Goal: Transaction & Acquisition: Book appointment/travel/reservation

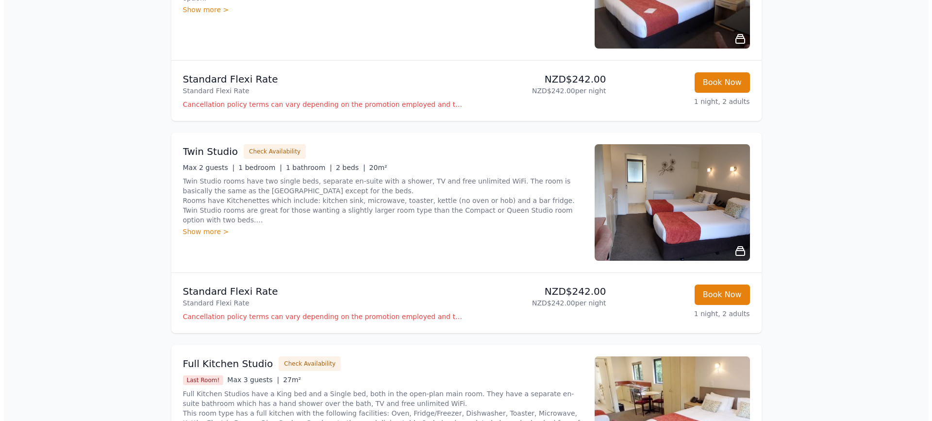
scroll to position [680, 0]
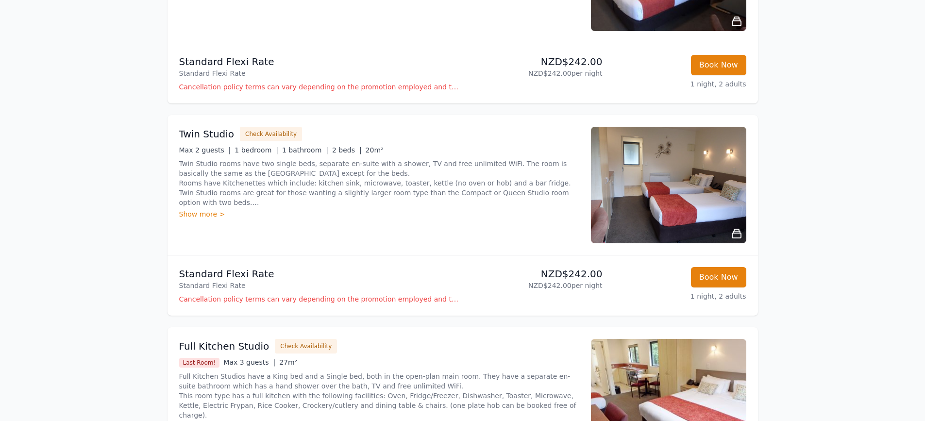
click at [438, 301] on p "Cancellation policy terms can vary depending on the promotion employed and the …" at bounding box center [319, 299] width 280 height 10
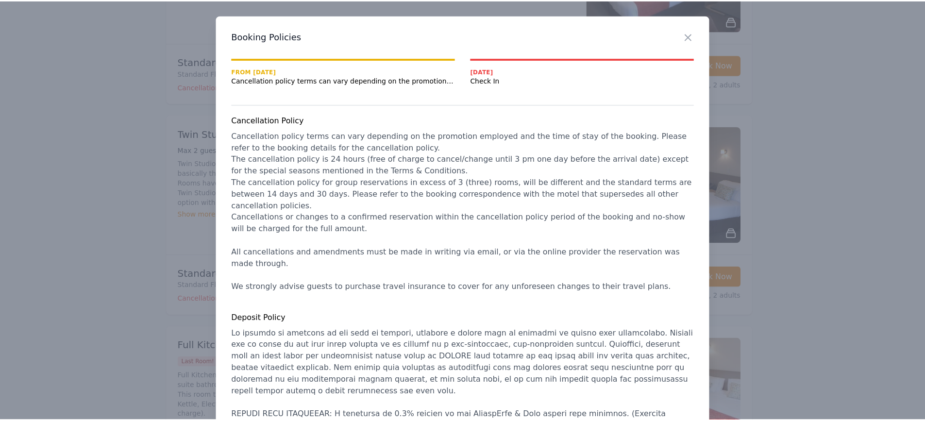
scroll to position [0, 0]
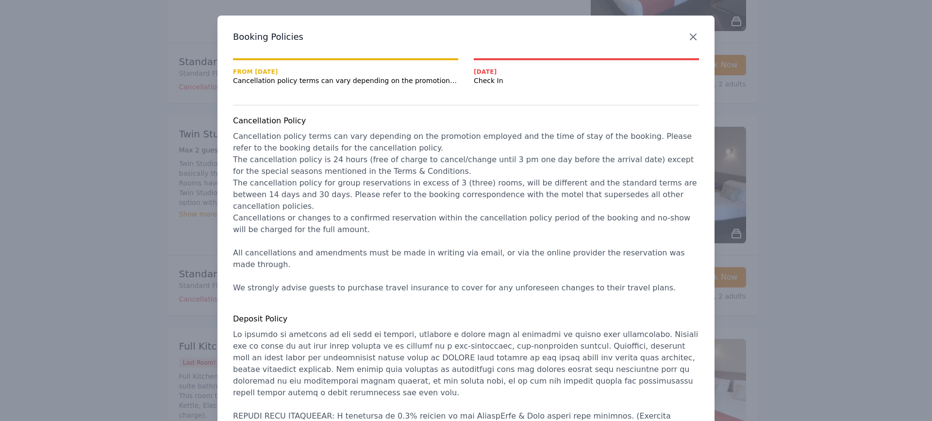
click at [688, 40] on icon "button" at bounding box center [694, 37] width 12 height 12
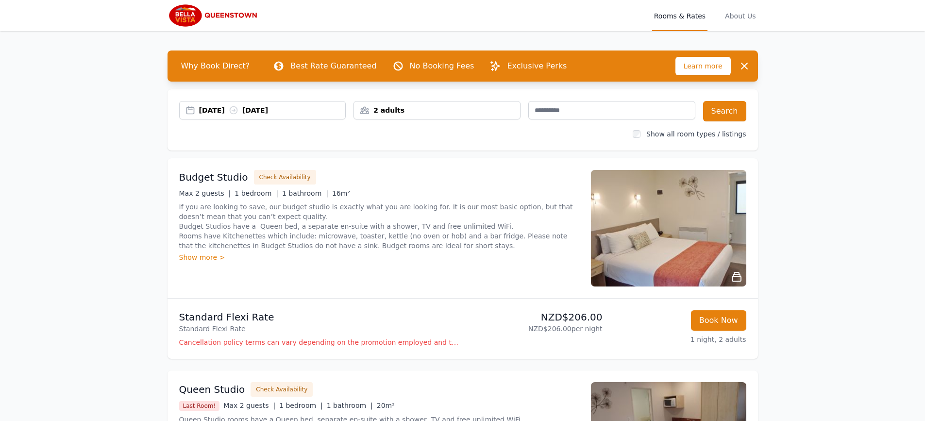
click at [224, 15] on img at bounding box center [215, 15] width 94 height 23
click at [693, 66] on span "Learn more" at bounding box center [703, 66] width 55 height 18
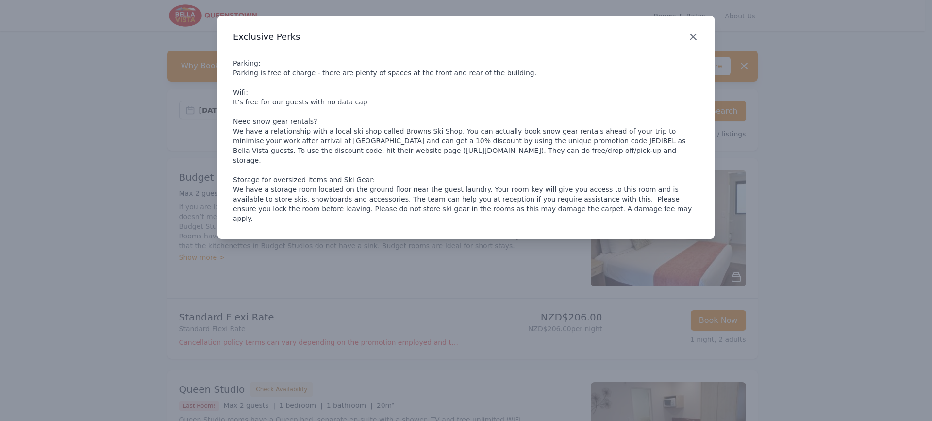
click at [695, 37] on icon "button" at bounding box center [694, 37] width 12 height 12
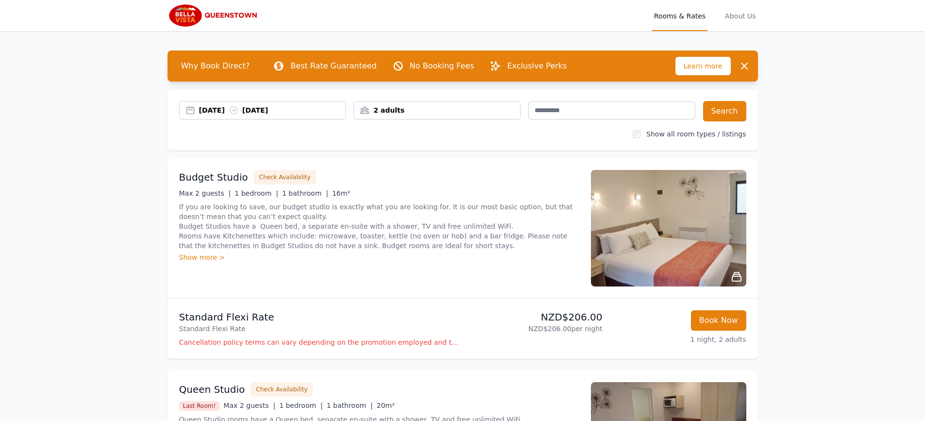
click at [507, 66] on p "Exclusive Perks" at bounding box center [537, 66] width 60 height 12
click at [736, 14] on span "About Us" at bounding box center [740, 15] width 34 height 31
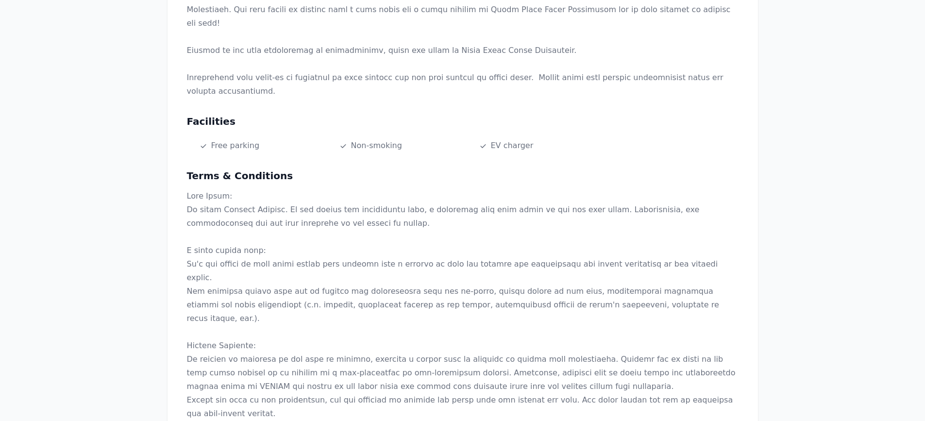
scroll to position [534, 0]
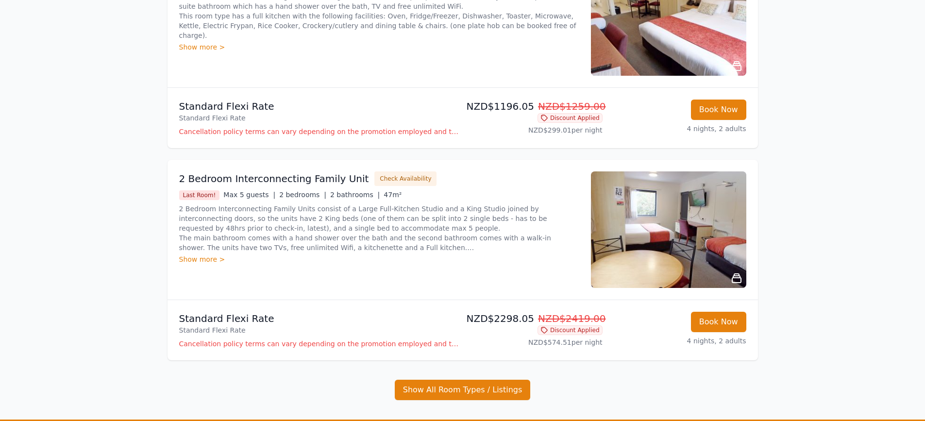
scroll to position [488, 0]
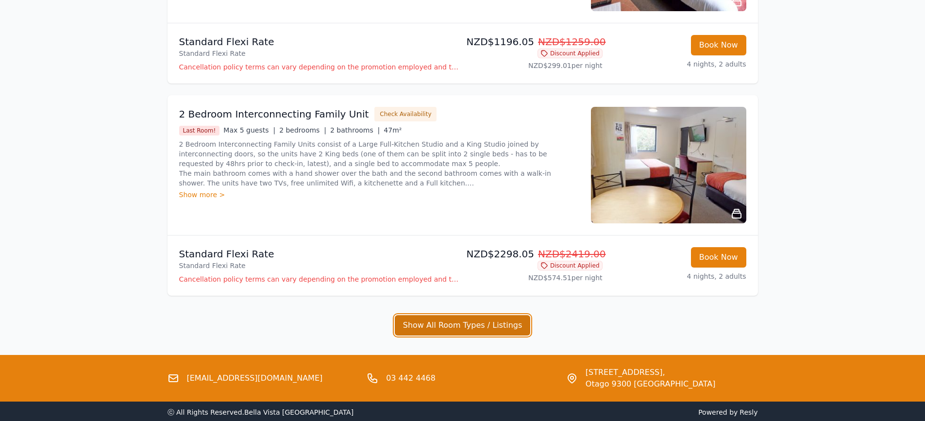
click at [506, 329] on button "Show All Room Types / Listings" at bounding box center [463, 325] width 136 height 20
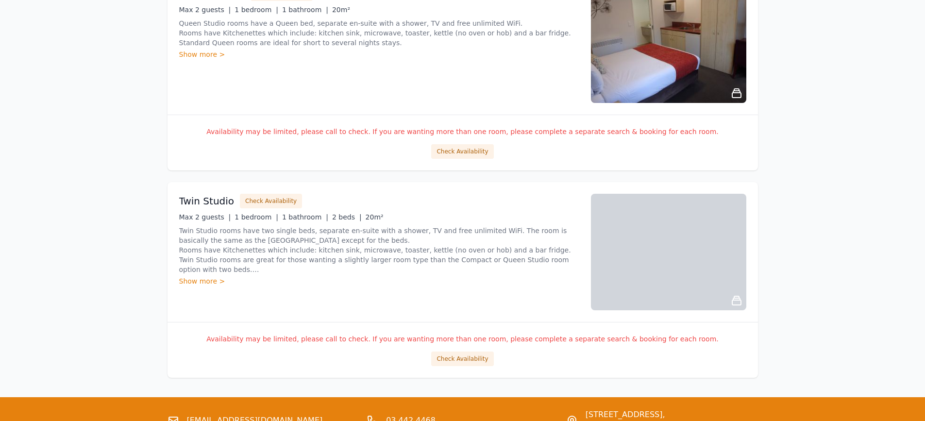
scroll to position [1653, 0]
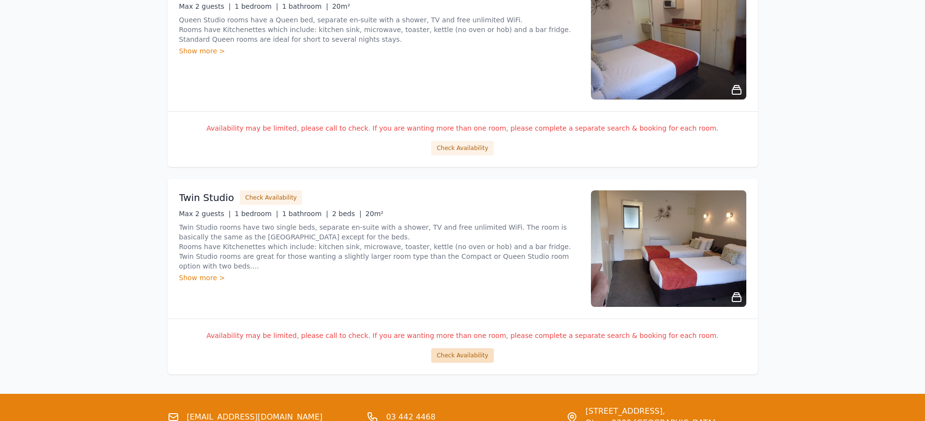
click at [481, 357] on button "Check Availability" at bounding box center [462, 355] width 62 height 15
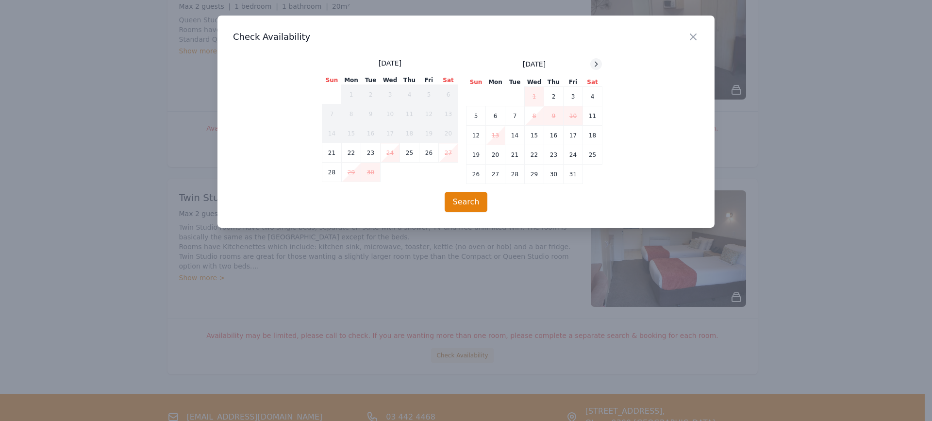
click at [592, 65] on div at bounding box center [597, 64] width 12 height 12
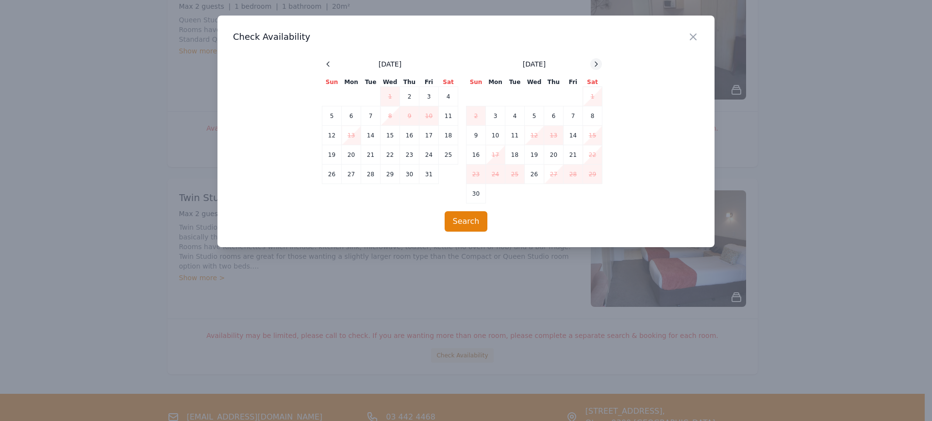
click at [594, 64] on icon at bounding box center [596, 64] width 8 height 8
click at [696, 37] on icon "button" at bounding box center [694, 37] width 12 height 12
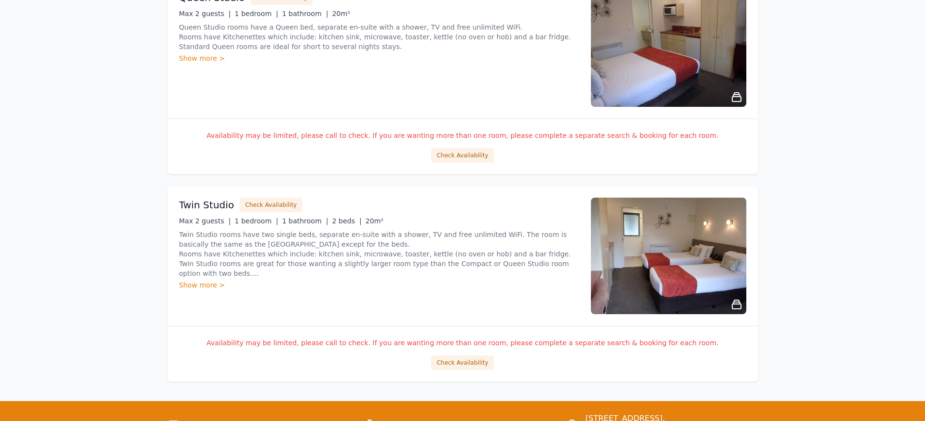
scroll to position [1741, 0]
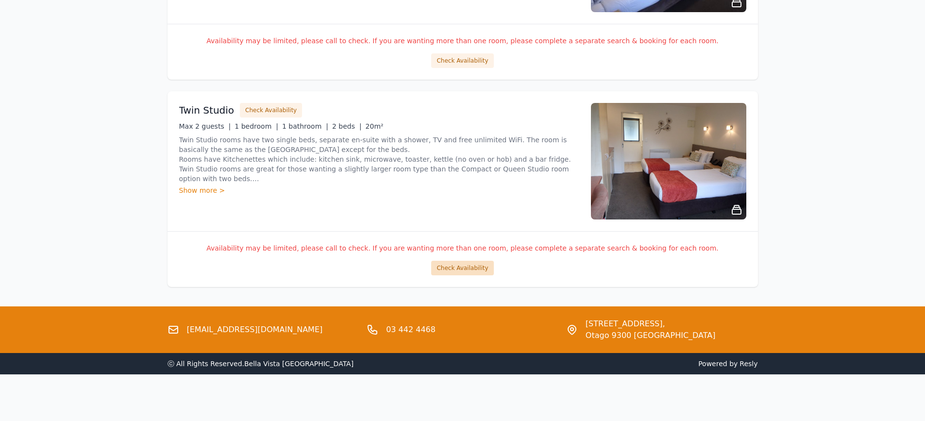
click at [479, 268] on button "Check Availability" at bounding box center [462, 268] width 62 height 15
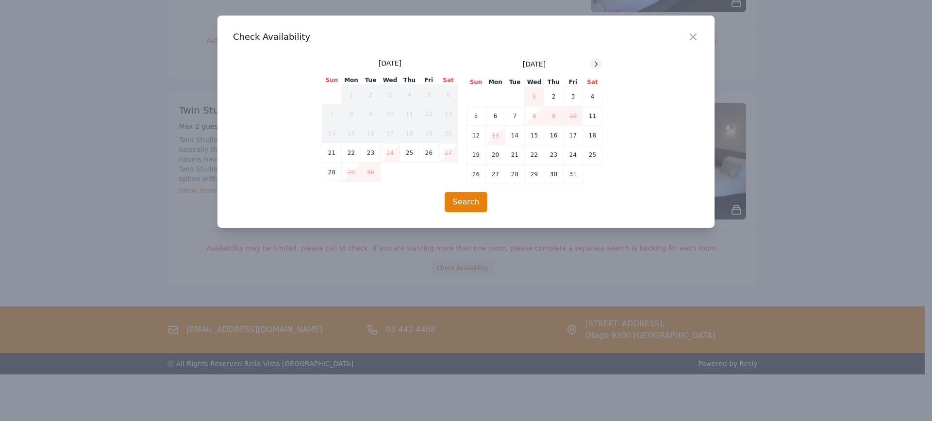
click at [598, 61] on icon at bounding box center [596, 64] width 8 height 8
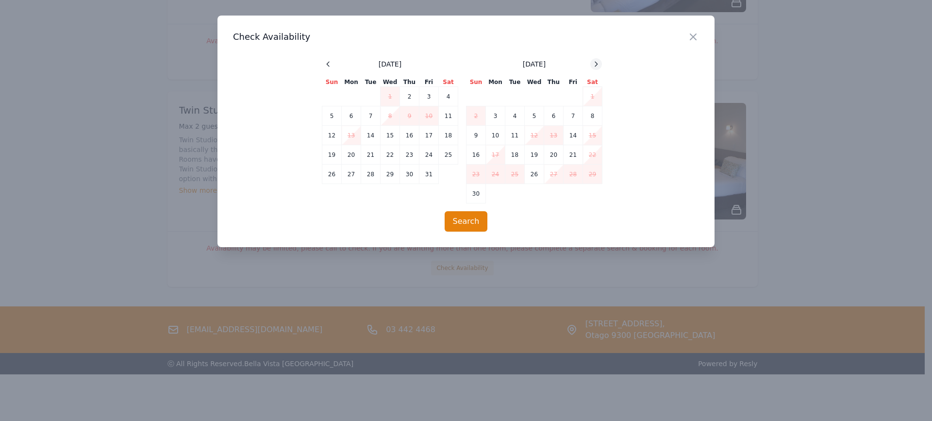
click at [598, 61] on icon at bounding box center [596, 64] width 8 height 8
click at [694, 39] on icon "button" at bounding box center [694, 37] width 12 height 12
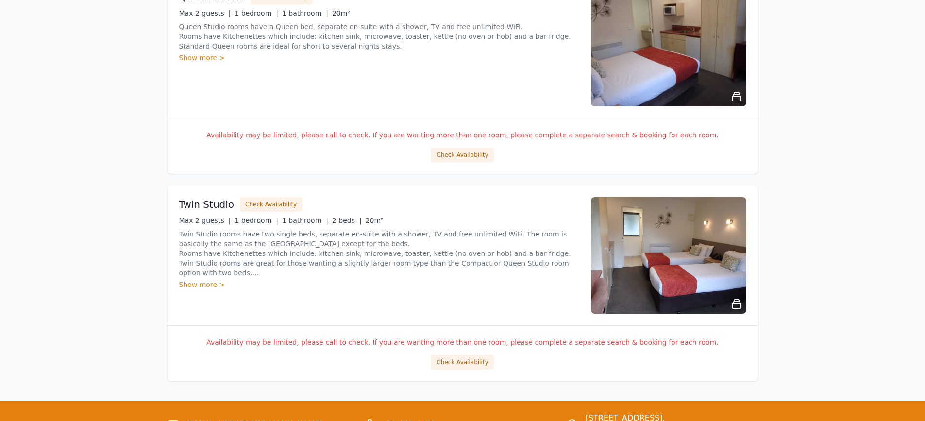
scroll to position [1546, 0]
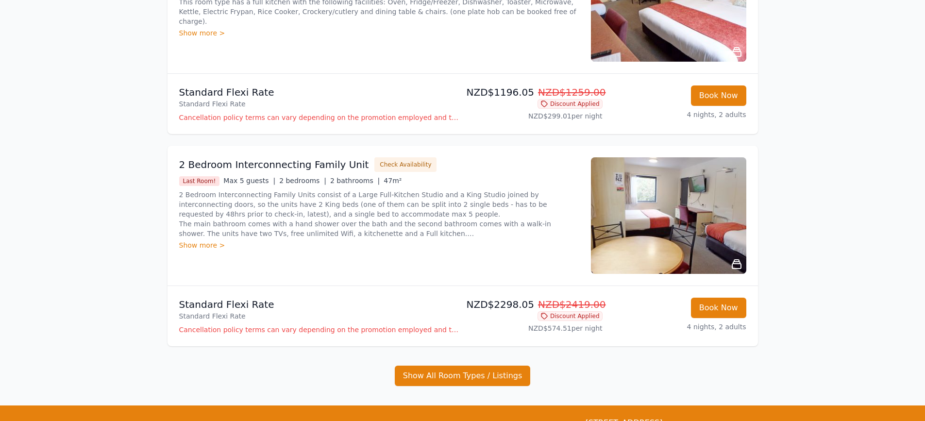
scroll to position [534, 0]
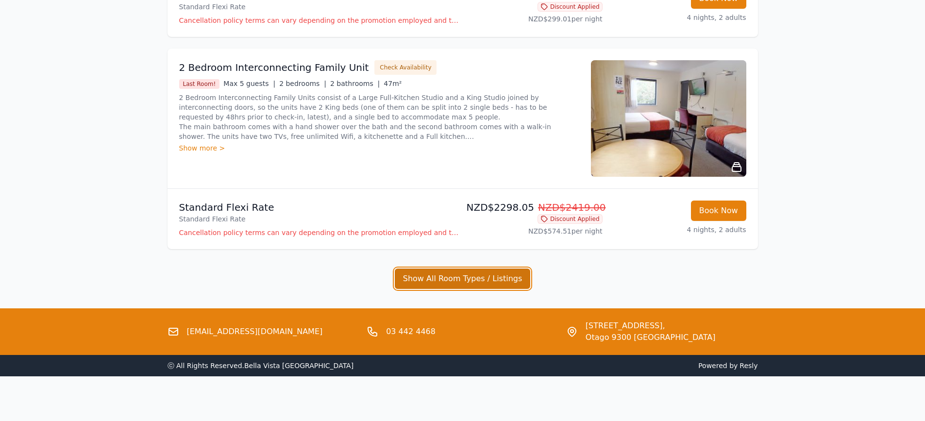
click at [434, 285] on button "Show All Room Types / Listings" at bounding box center [463, 279] width 136 height 20
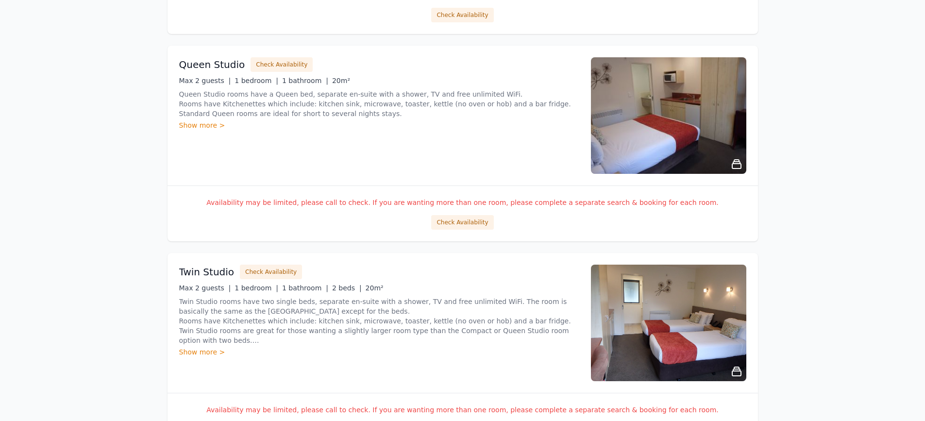
scroll to position [1700, 0]
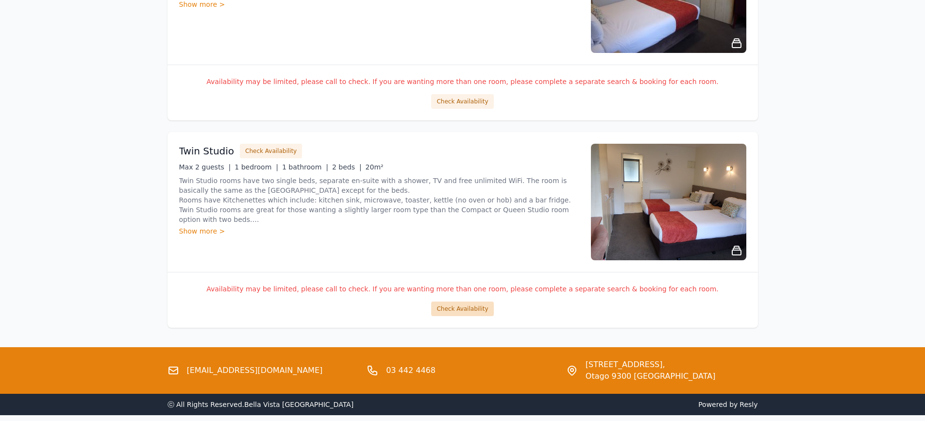
click at [458, 309] on button "Check Availability" at bounding box center [462, 309] width 62 height 15
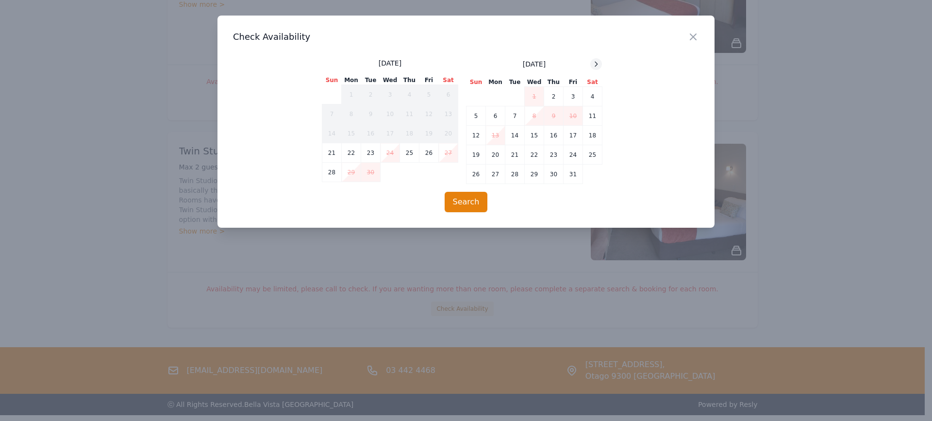
click at [597, 62] on icon at bounding box center [596, 64] width 8 height 8
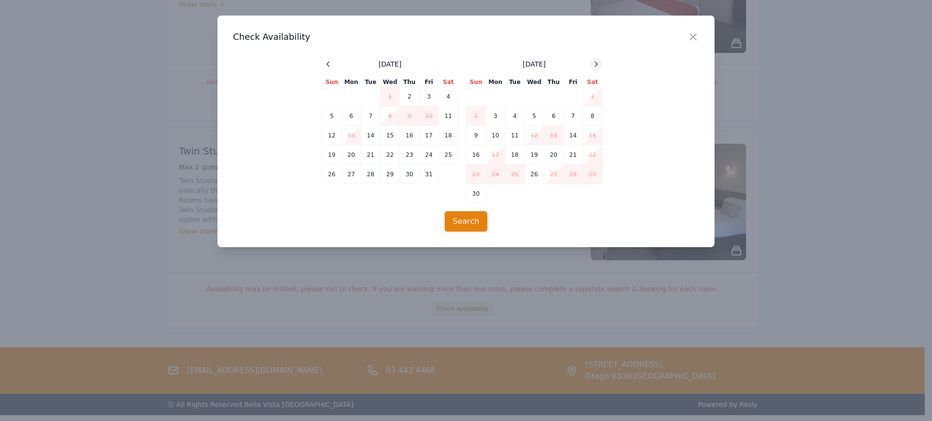
click at [597, 62] on icon at bounding box center [596, 64] width 8 height 8
click at [696, 37] on icon "button" at bounding box center [694, 37] width 12 height 12
